Goal: Task Accomplishment & Management: Manage account settings

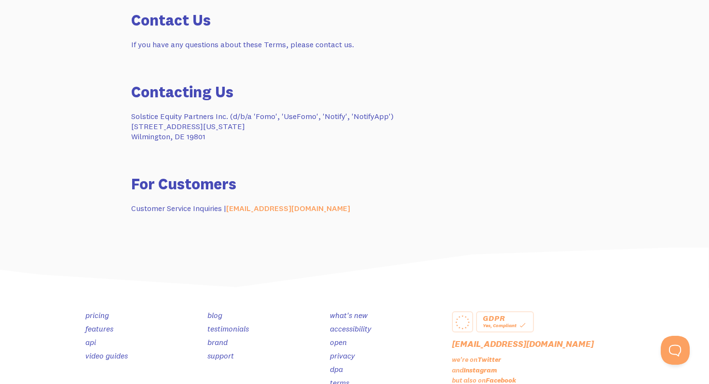
scroll to position [2469, 0]
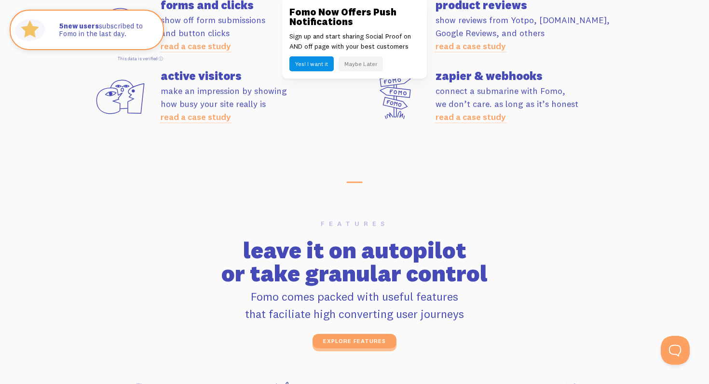
scroll to position [2957, 0]
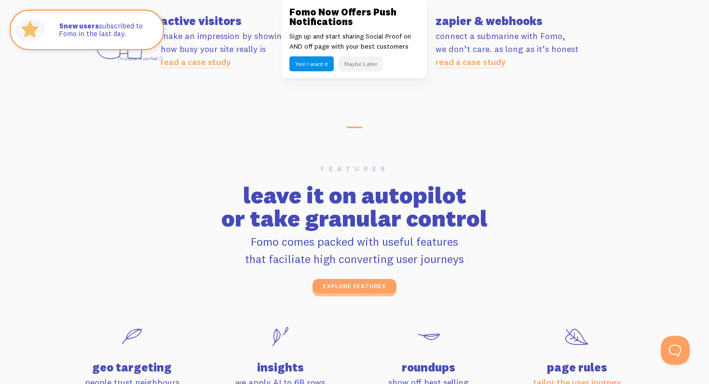
click at [363, 64] on button "Maybe Later" at bounding box center [360, 63] width 44 height 15
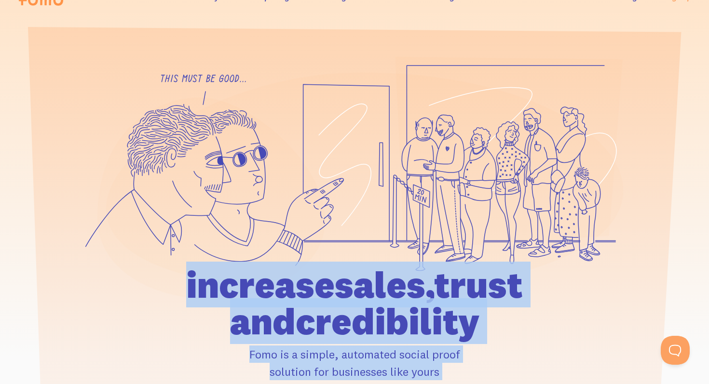
scroll to position [0, 0]
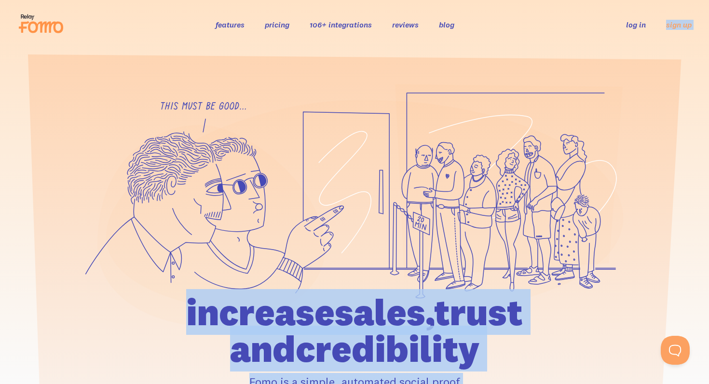
drag, startPoint x: 708, startPoint y: 307, endPoint x: 708, endPoint y: -5, distance: 311.9
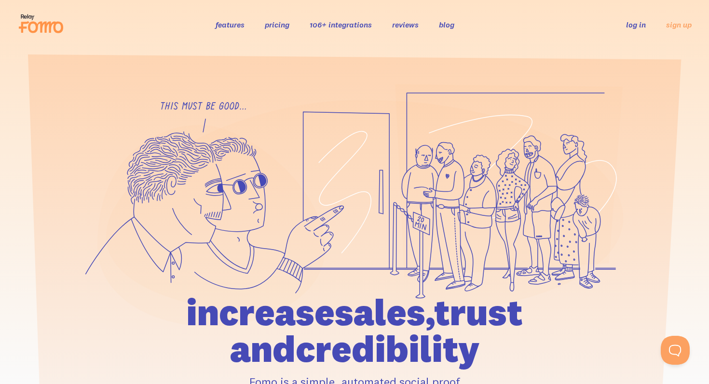
click at [637, 29] on li "log in" at bounding box center [636, 24] width 20 height 11
